Goal: Answer question/provide support: Share knowledge or assist other users

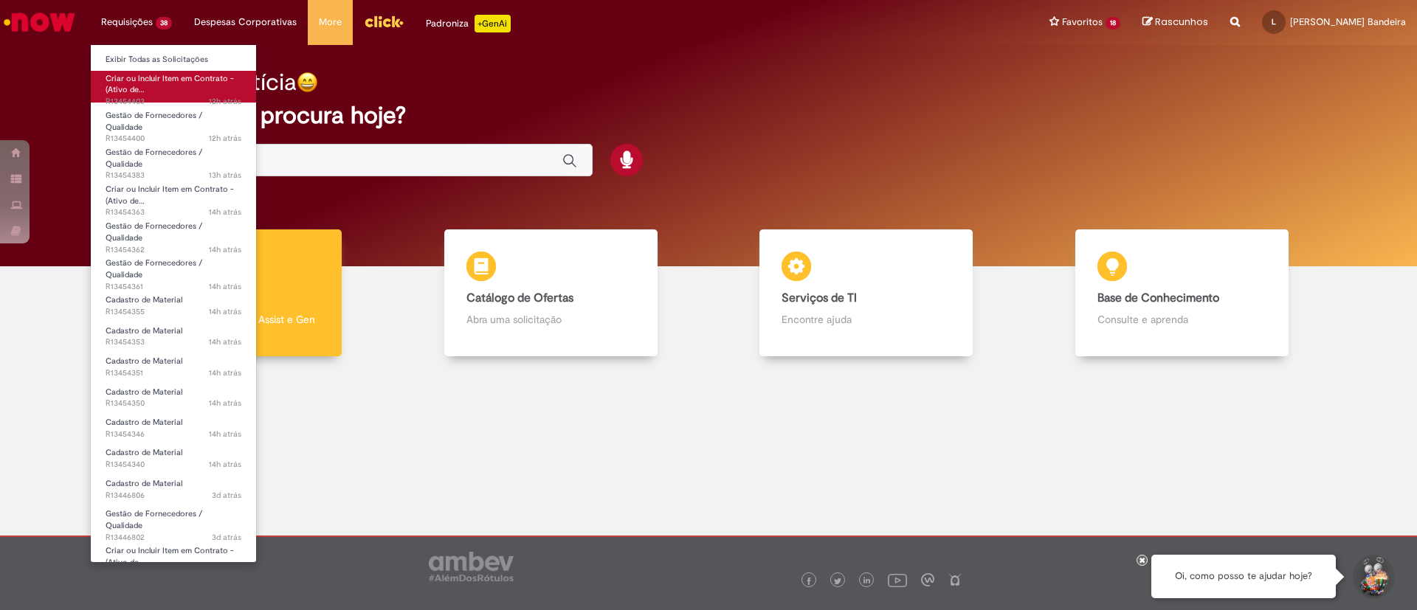
click at [176, 96] on span "12h atrás 12 horas atrás R13454403" at bounding box center [174, 102] width 136 height 12
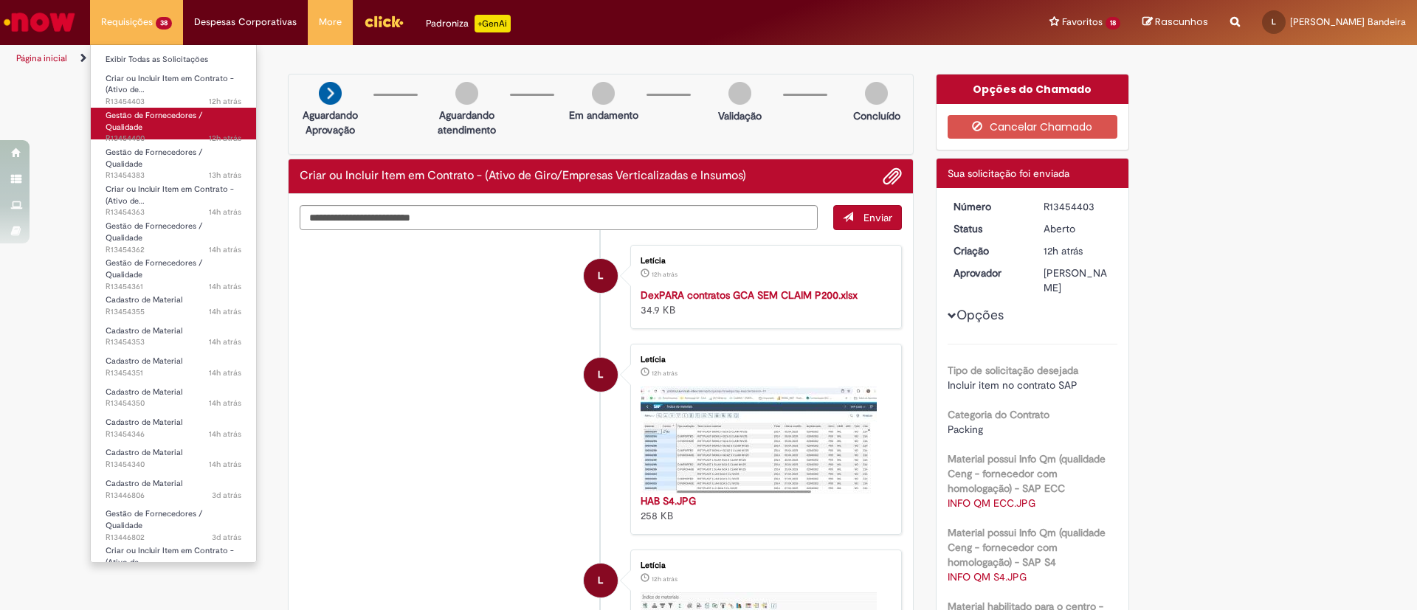
click at [188, 124] on link "Gestão de Fornecedores / Qualidade 12h atrás 12 horas atrás R13454400" at bounding box center [173, 124] width 165 height 32
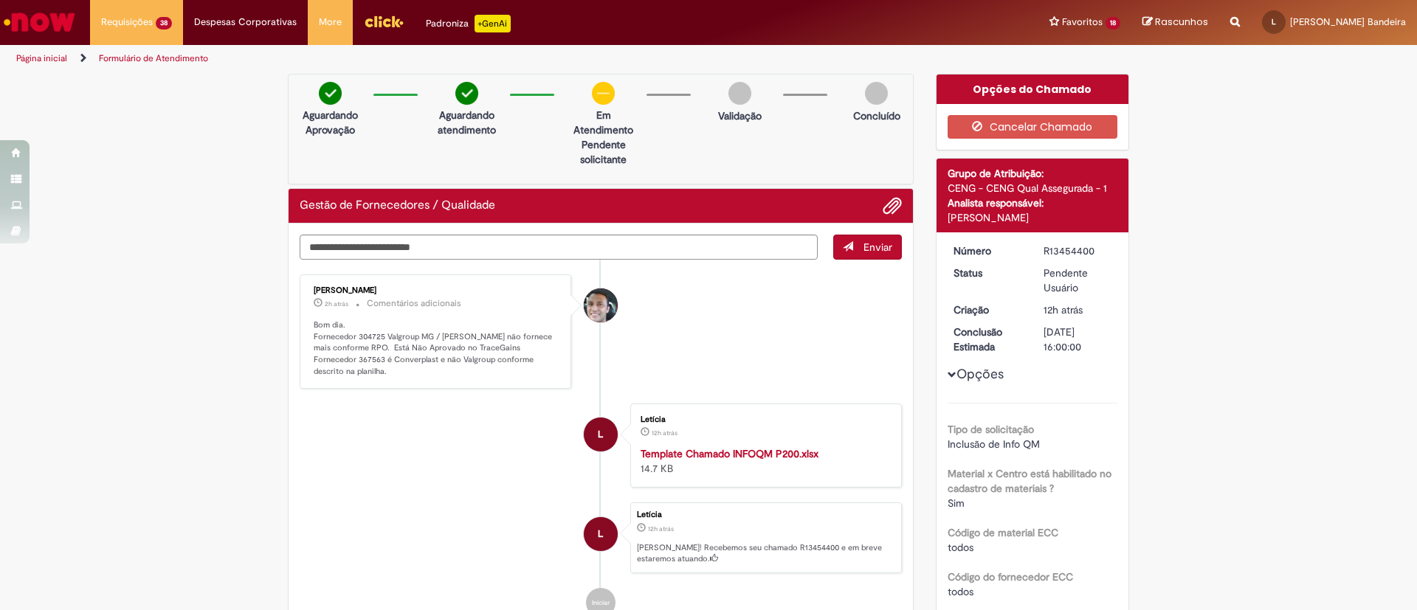
click at [687, 455] on strong "Template Chamado INFOQM P200.xlsx" at bounding box center [730, 453] width 178 height 13
click at [532, 241] on textarea "Digite sua mensagem aqui..." at bounding box center [559, 247] width 518 height 25
type textarea "*"
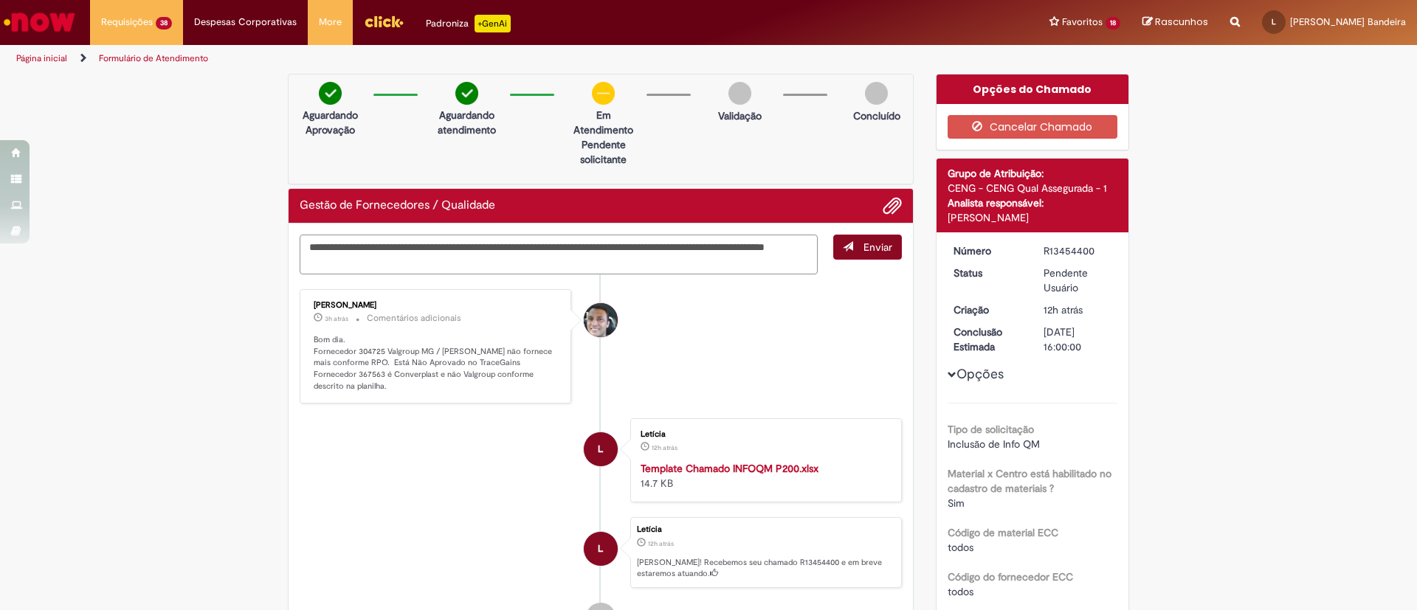
type textarea "**********"
click at [843, 249] on span "submit" at bounding box center [848, 246] width 10 height 10
